Goal: Transaction & Acquisition: Purchase product/service

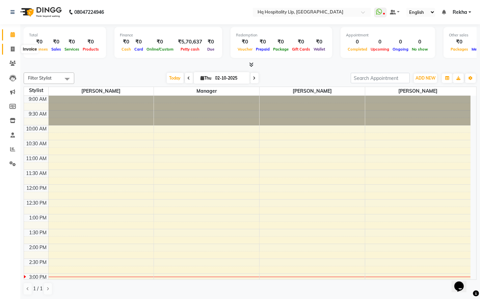
click at [9, 48] on span at bounding box center [13, 50] width 12 height 8
select select "7197"
select select "service"
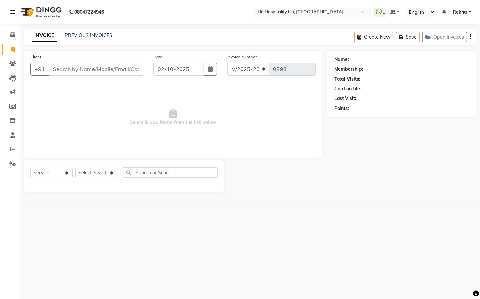
click at [62, 70] on input "Client" at bounding box center [96, 69] width 94 height 13
type input "c k"
click at [12, 62] on icon at bounding box center [12, 63] width 6 height 5
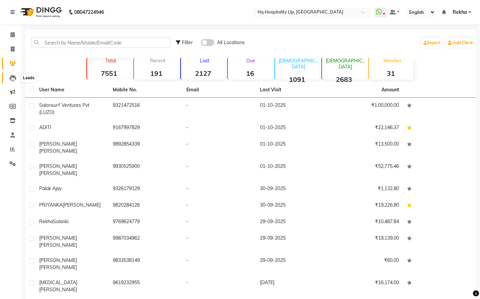
click at [8, 78] on span at bounding box center [13, 78] width 12 height 8
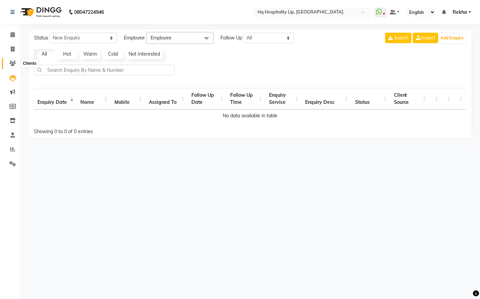
click at [8, 62] on span at bounding box center [13, 64] width 12 height 8
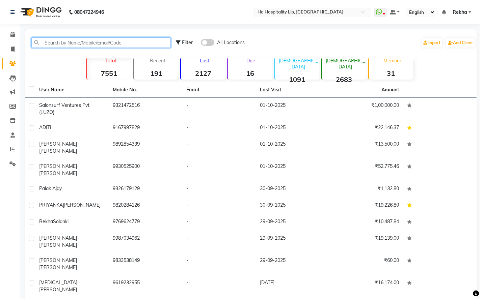
click at [64, 45] on input "text" at bounding box center [100, 42] width 139 height 10
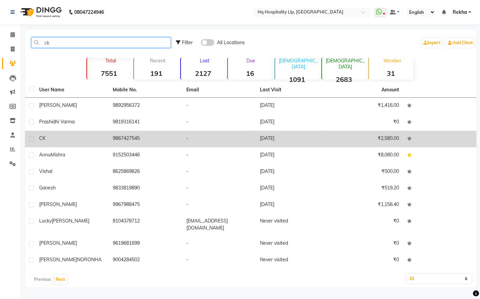
type input "ck"
click at [67, 136] on div "CK" at bounding box center [71, 138] width 65 height 7
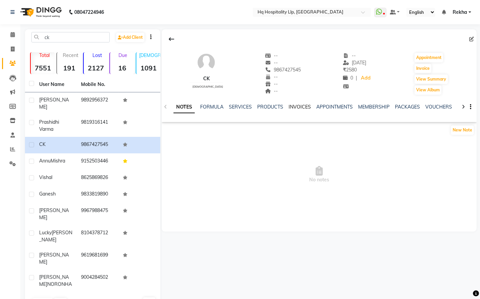
click at [305, 106] on link "INVOICES" at bounding box center [300, 107] width 22 height 6
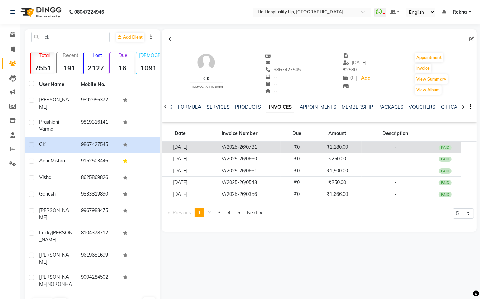
click at [259, 146] on td "V/2025-26/0731" at bounding box center [239, 148] width 82 height 12
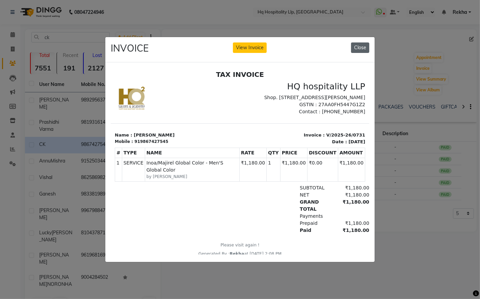
click at [360, 44] on button "Close" at bounding box center [360, 48] width 18 height 10
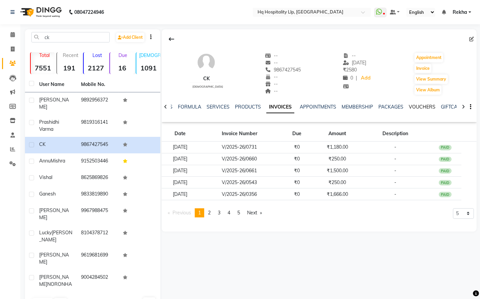
click at [412, 107] on link "VOUCHERS" at bounding box center [422, 107] width 27 height 6
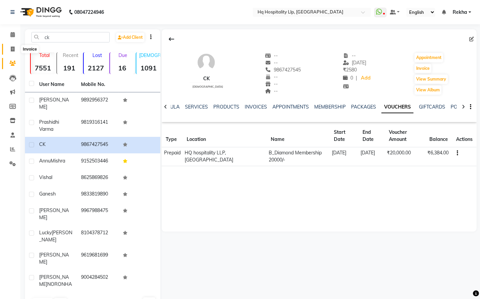
click at [9, 47] on span at bounding box center [13, 50] width 12 height 8
select select "7197"
select select "service"
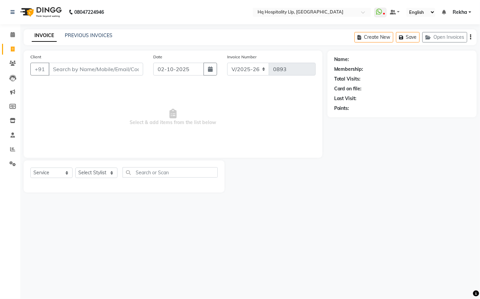
click at [86, 73] on input "Client" at bounding box center [96, 69] width 94 height 13
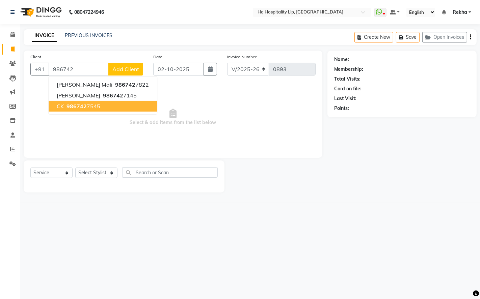
click at [76, 104] on span "986742" at bounding box center [76, 106] width 20 height 7
type input "9867427545"
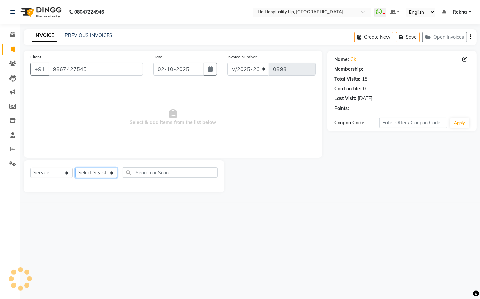
click at [110, 171] on select "Select Stylist Manager Old Staff [PERSON_NAME] [PERSON_NAME] [PERSON_NAME]" at bounding box center [96, 173] width 42 height 10
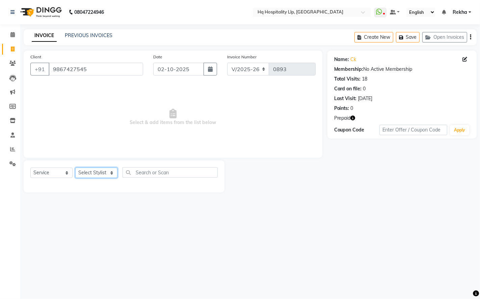
select select "61253"
click at [75, 168] on select "Select Stylist Manager Old Staff [PERSON_NAME] [PERSON_NAME] [PERSON_NAME]" at bounding box center [96, 173] width 42 height 10
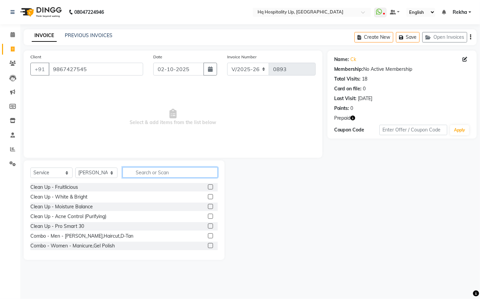
click at [146, 174] on input "text" at bounding box center [169, 172] width 95 height 10
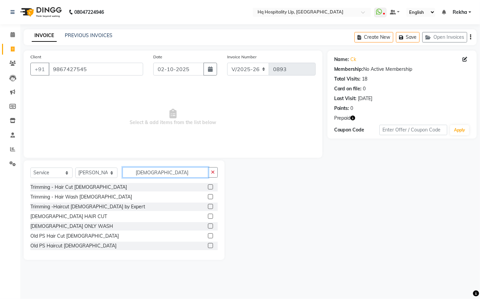
type input "[DEMOGRAPHIC_DATA]"
click at [208, 187] on label at bounding box center [210, 187] width 5 height 5
click at [208, 187] on input "checkbox" at bounding box center [210, 187] width 4 height 4
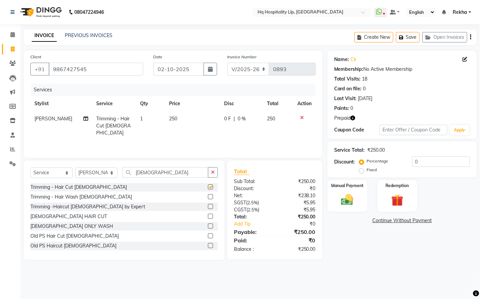
checkbox input "false"
click at [402, 202] on img at bounding box center [397, 201] width 21 height 16
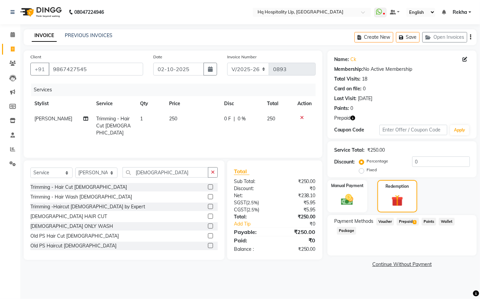
click at [411, 222] on span "Prepaid 1" at bounding box center [407, 222] width 22 height 8
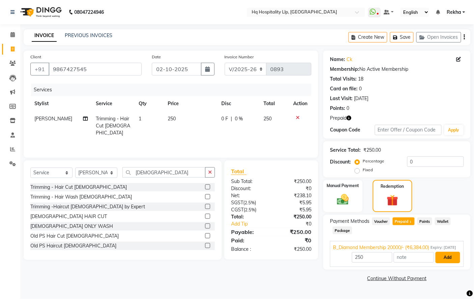
click at [446, 264] on button "Add" at bounding box center [448, 257] width 25 height 11
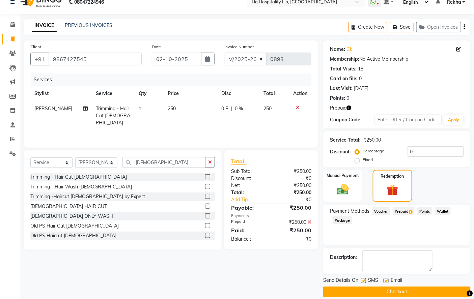
scroll to position [18, 0]
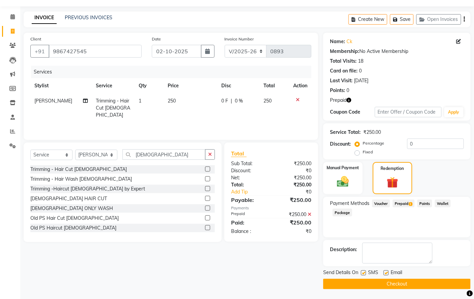
click at [419, 286] on button "Checkout" at bounding box center [396, 284] width 147 height 10
